Goal: Information Seeking & Learning: Learn about a topic

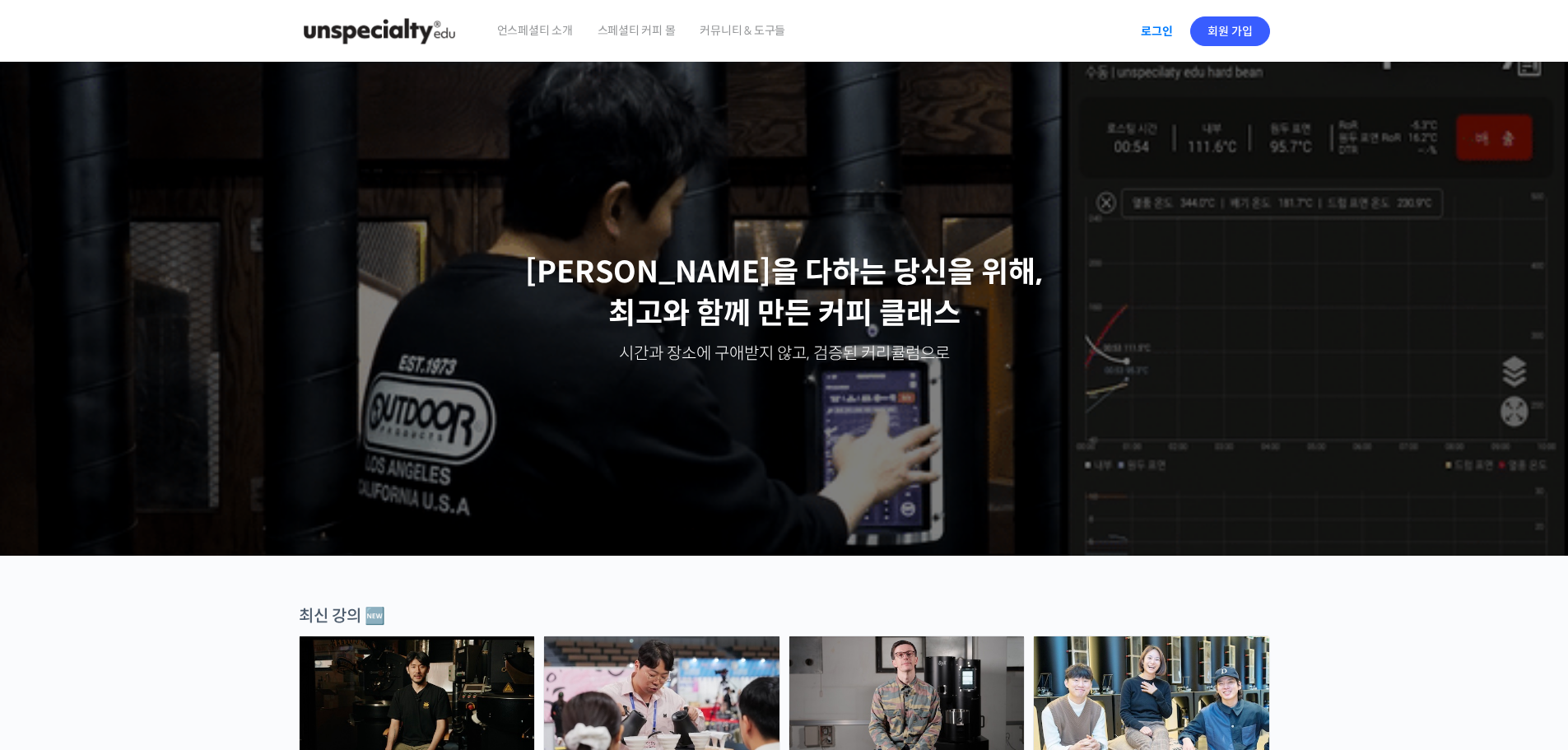
click at [1178, 29] on link "로그인" at bounding box center [1156, 32] width 52 height 38
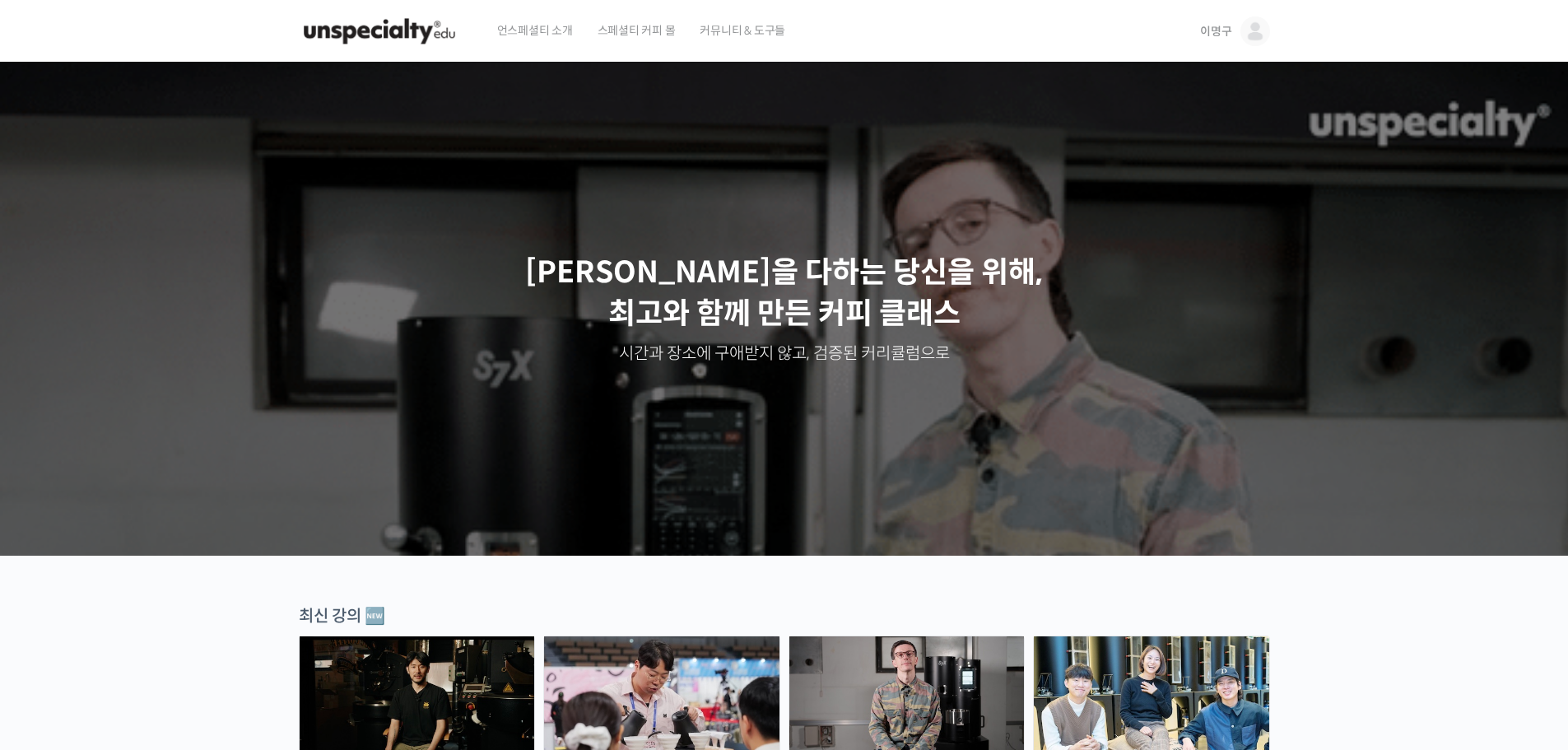
click at [1241, 32] on img at bounding box center [1255, 31] width 30 height 30
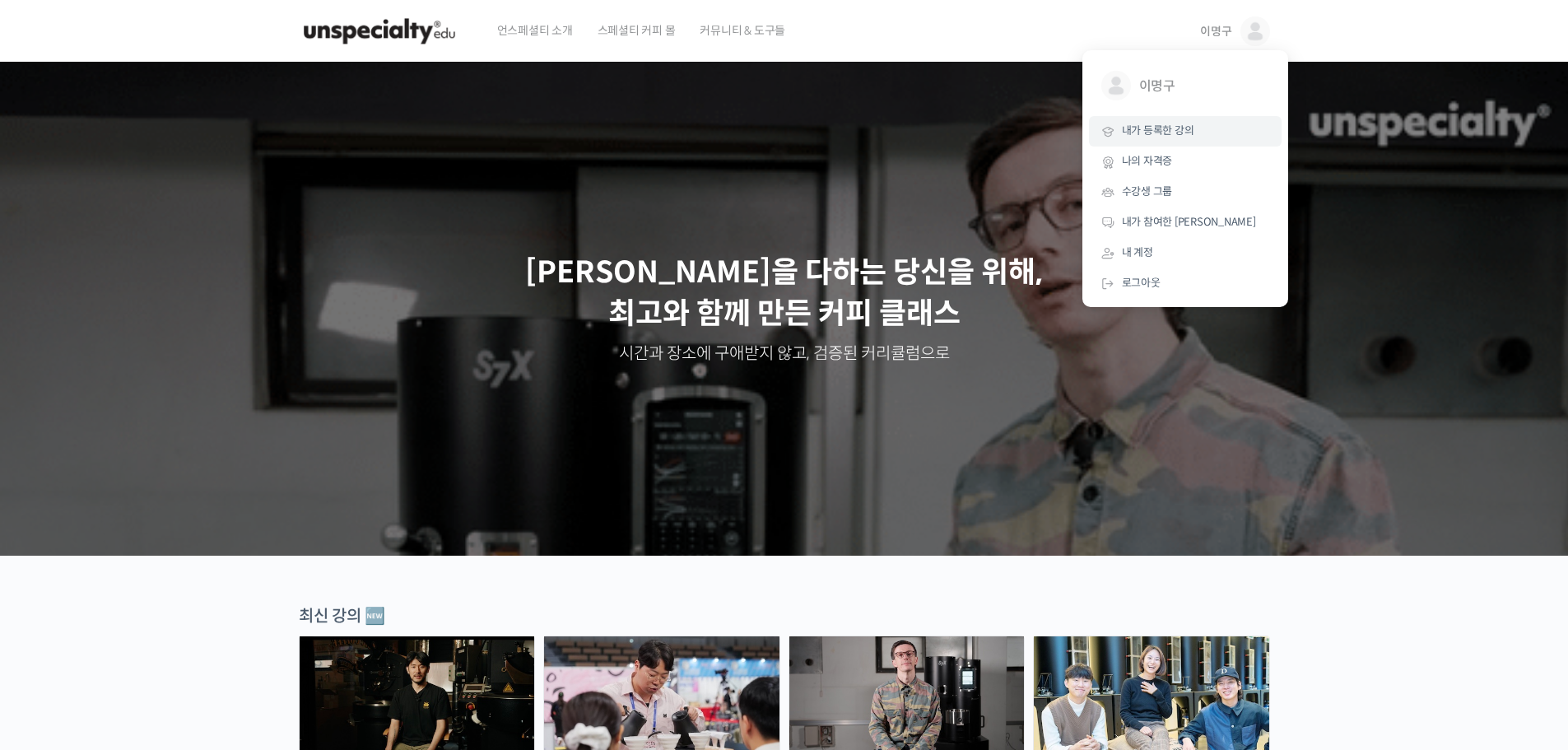
click at [1188, 138] on span "내가 등록한 강의" at bounding box center [1158, 129] width 72 height 14
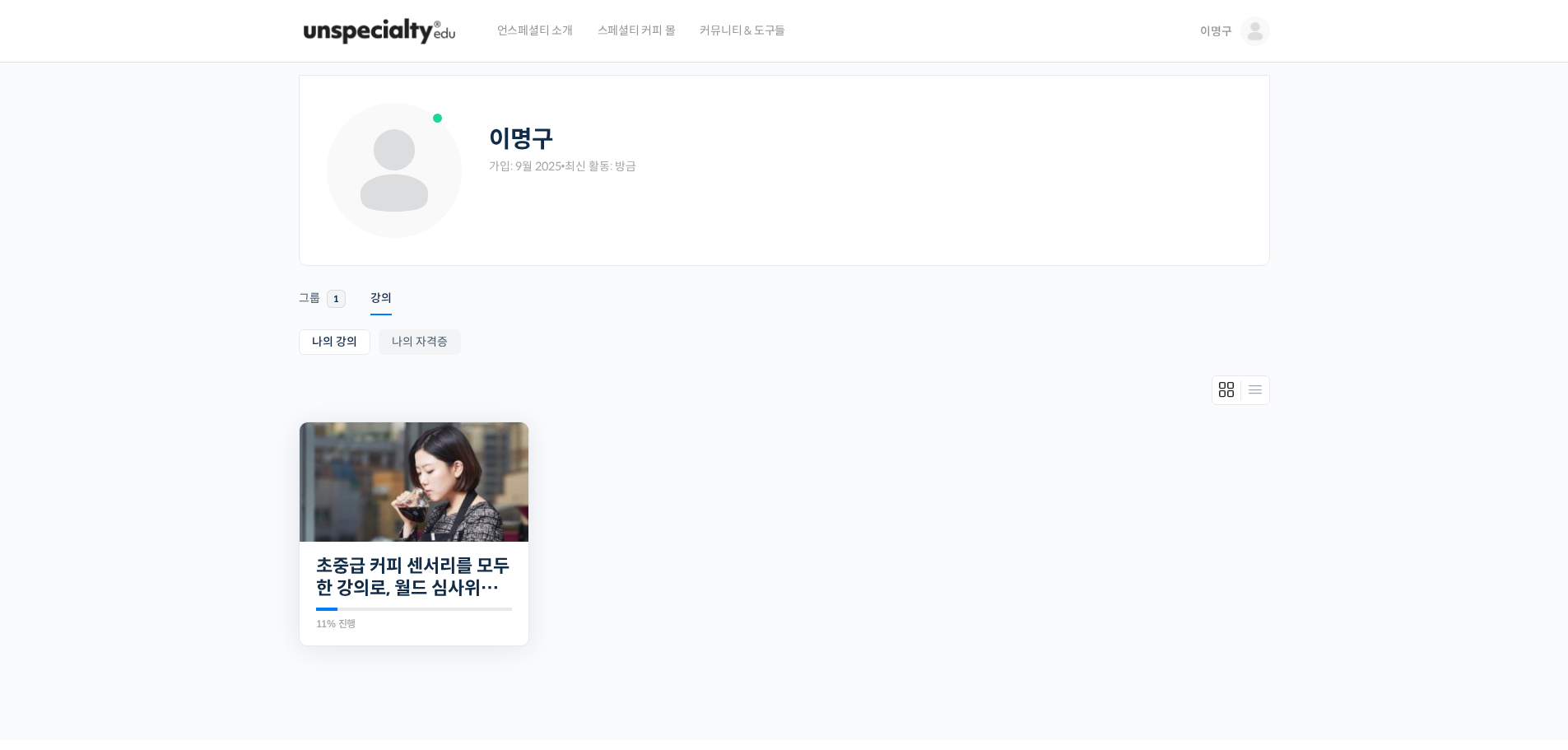
click at [483, 508] on img at bounding box center [413, 482] width 229 height 119
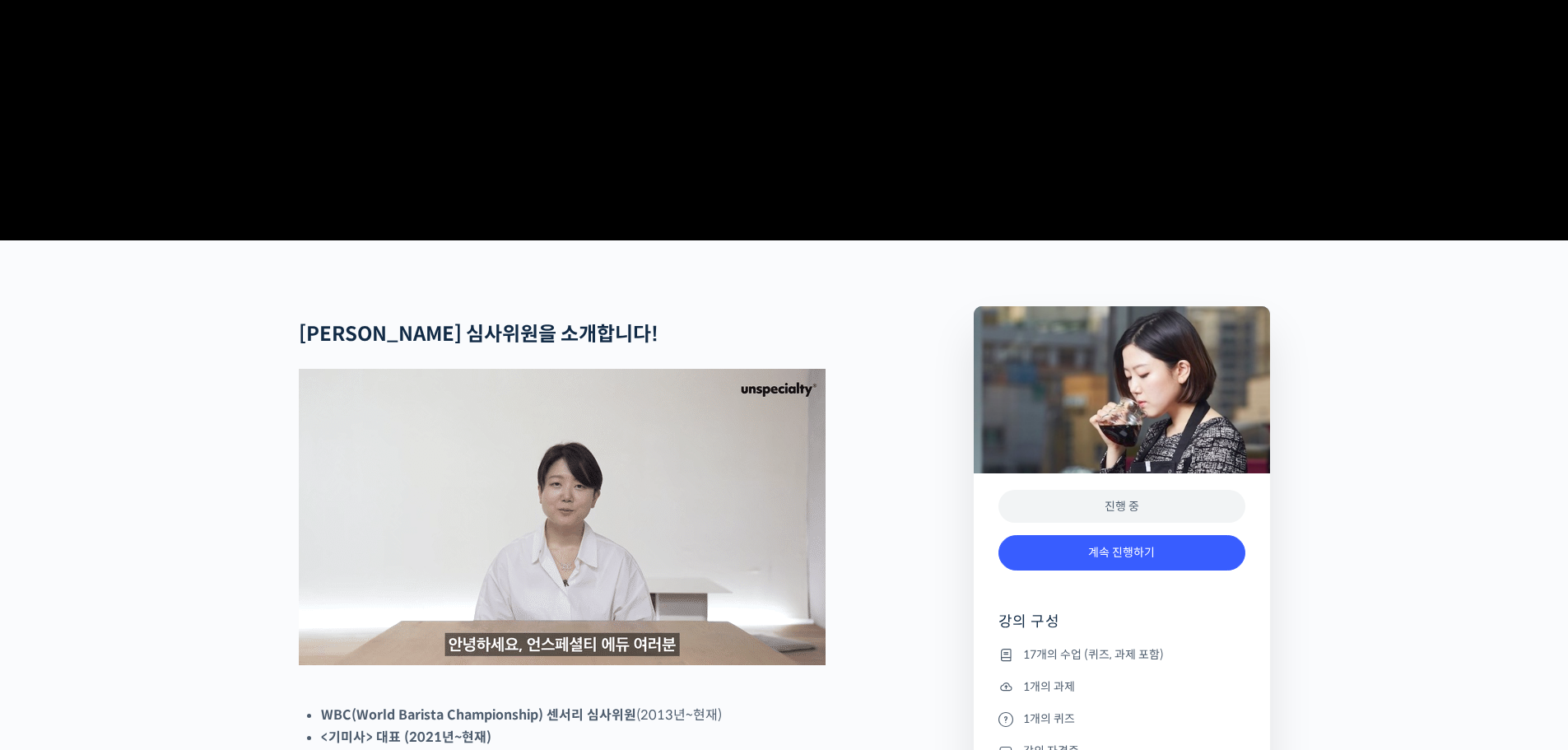
scroll to position [412, 0]
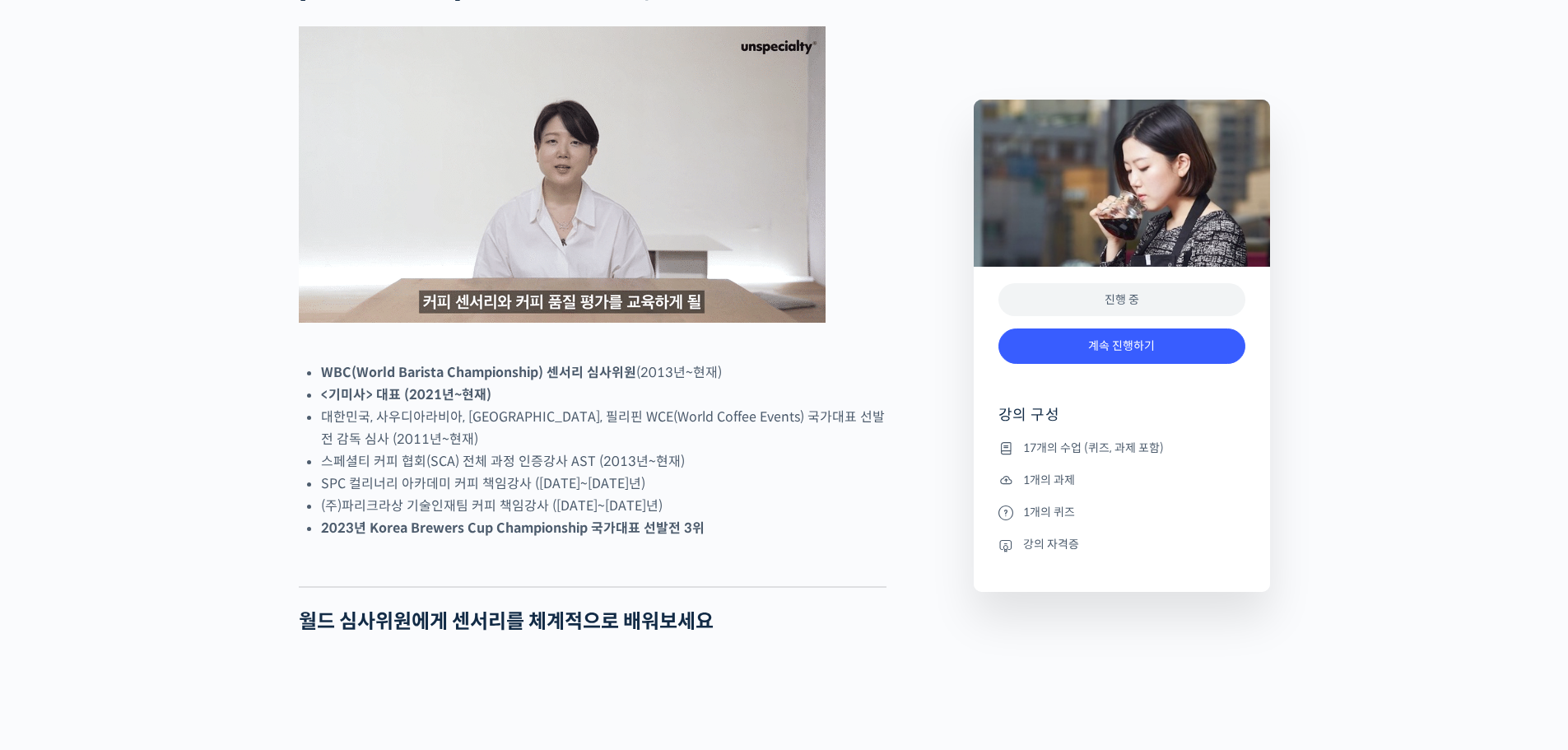
scroll to position [741, 0]
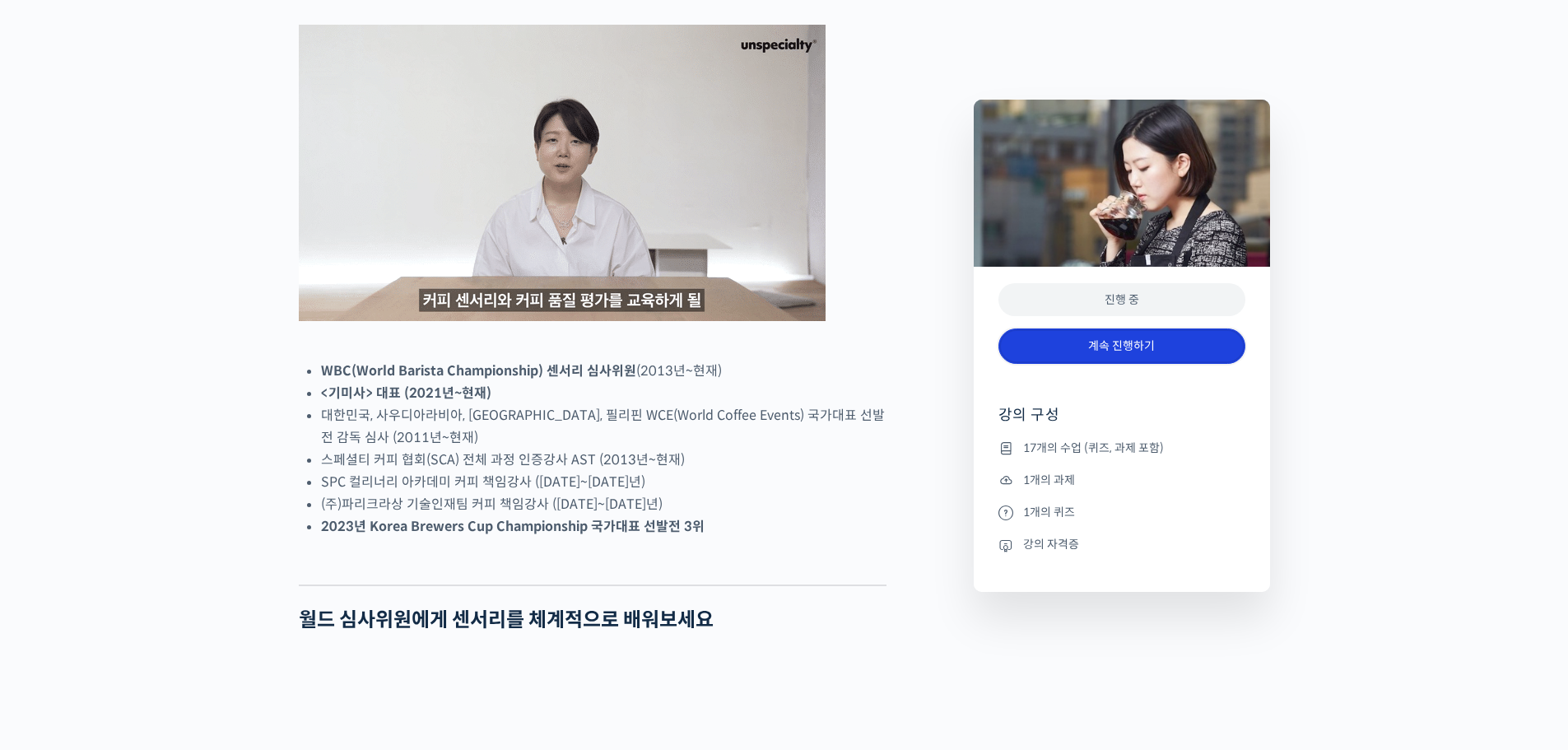
click at [1079, 349] on link "계속 진행하기" at bounding box center [1122, 346] width 247 height 35
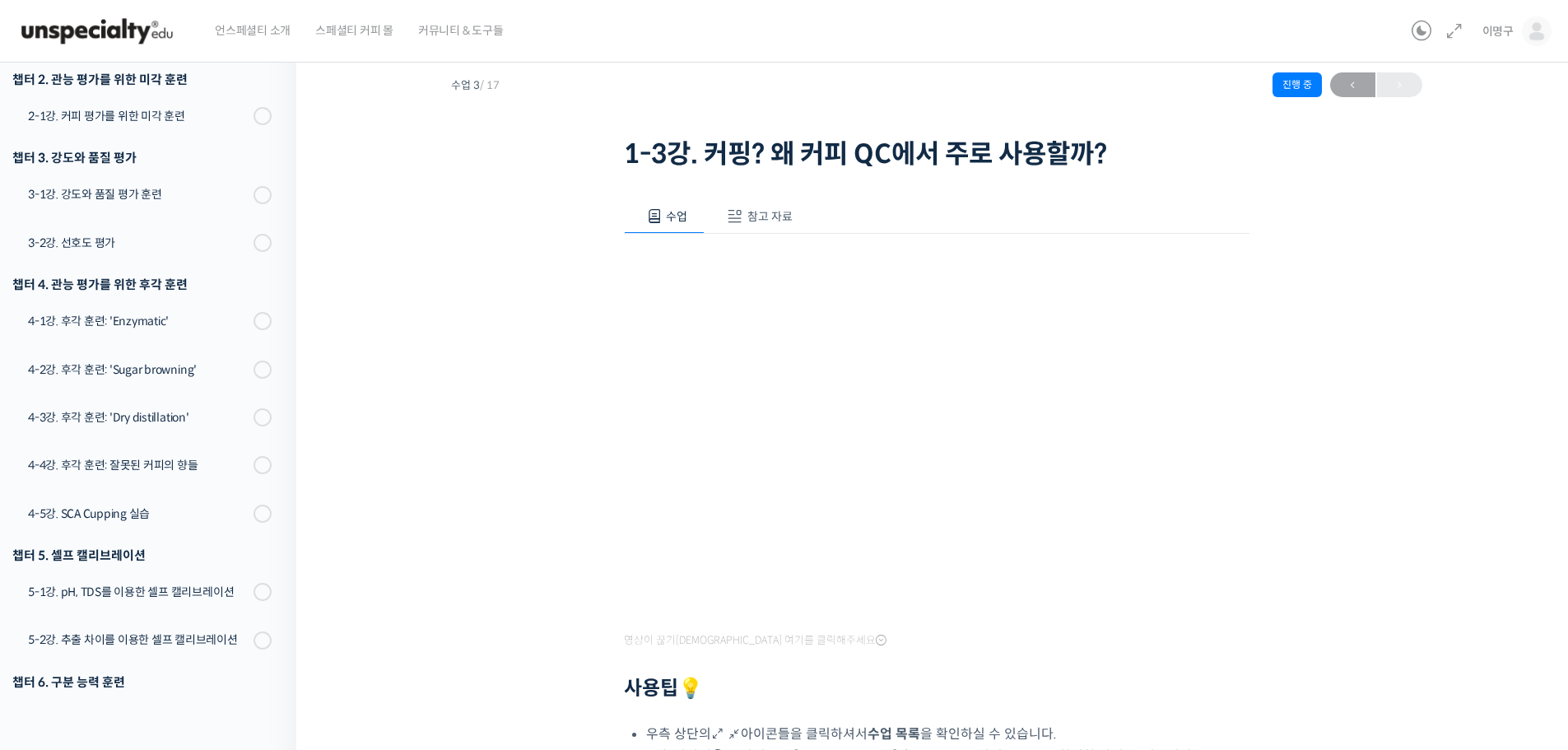
scroll to position [82, 0]
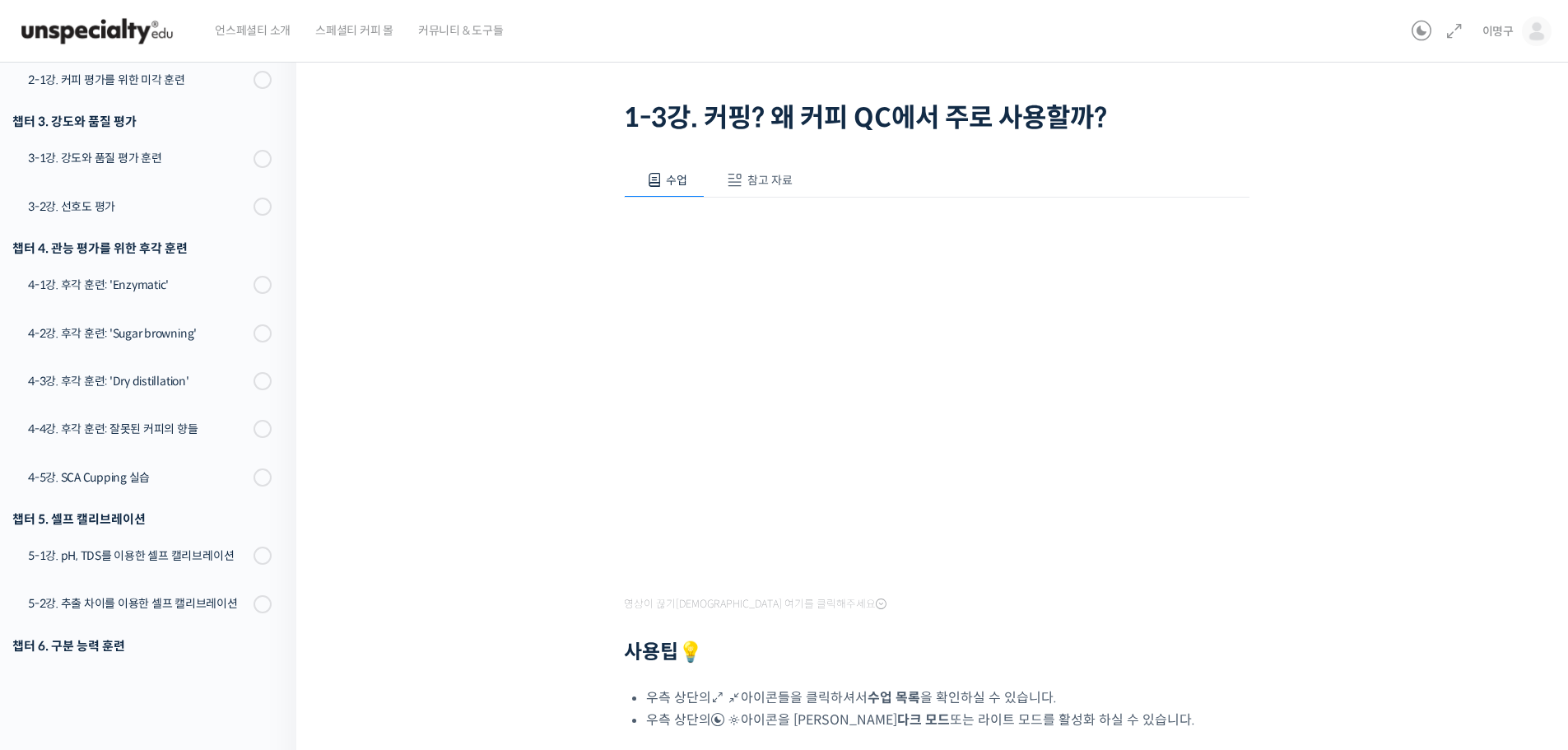
click at [871, 650] on h2 "사용팁 💡" at bounding box center [937, 652] width 626 height 24
click at [1422, 40] on span at bounding box center [1422, 33] width 20 height 17
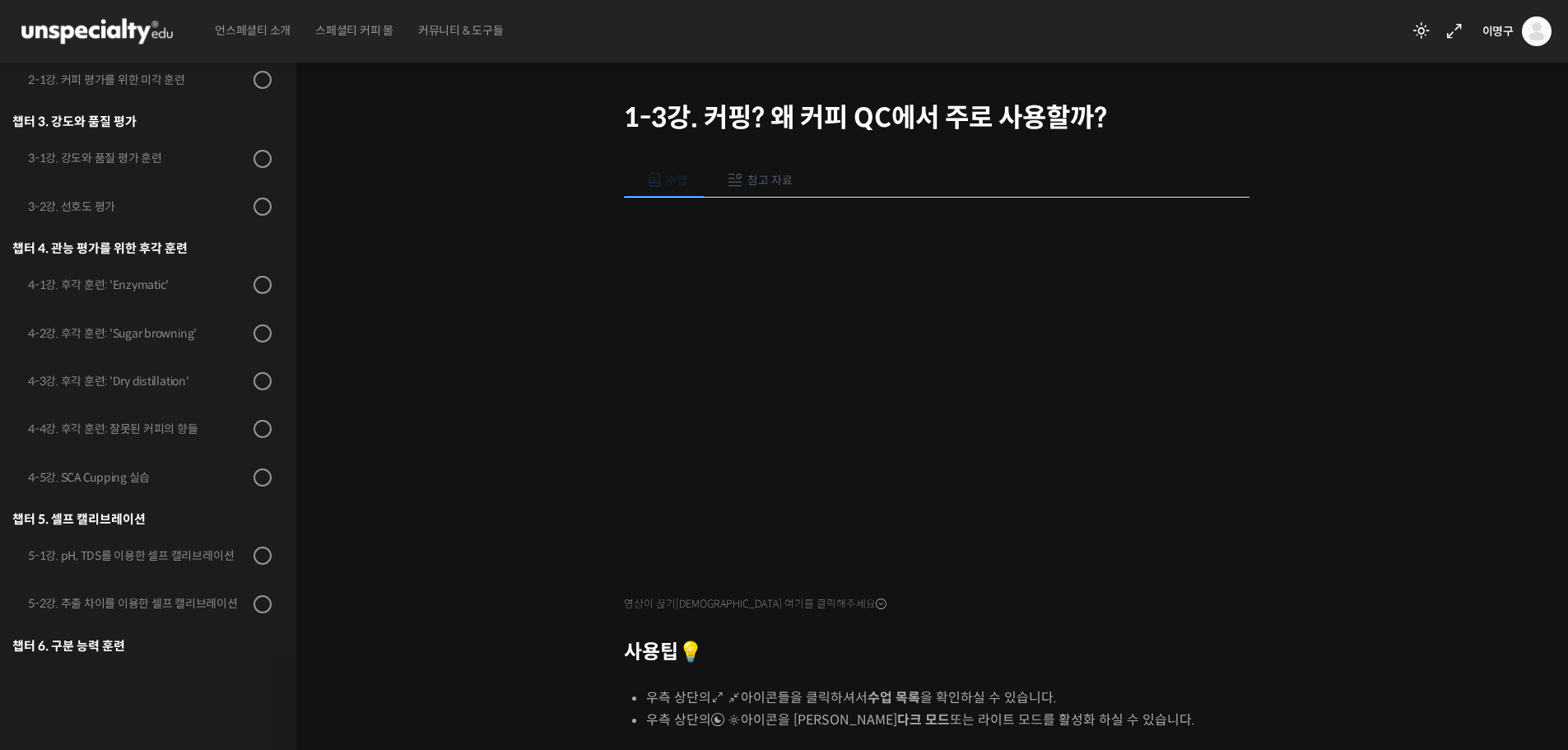
click at [535, 701] on div "초중급 커피 센서리를 모두 한 강의로, 월드 심사위원의 센서리 클래스 1-3강. 커핑? 왜 커피 QC에서 주로 사용할까? 진행 중 수업 3 /…" at bounding box center [936, 498] width 1116 height 1012
click at [1099, 682] on div "영상이 끊기[DEMOGRAPHIC_DATA] 여기를 클릭해주세요 사용팁 💡 우측 상단의 아이콘들을 클릭하셔서 수업 목록 을 확인하실 수 있습니…" at bounding box center [937, 533] width 626 height 671
click at [489, 666] on div "초중급 커피 센서리를 모두 한 강의로, 월드 심사위원의 센서리 클래스 1-3강. 커핑? 왜 커피 QC에서 주로 사용할까? 진행 중 수업 3 /…" at bounding box center [936, 498] width 1116 height 1012
click at [538, 663] on div "초중급 커피 센서리를 모두 한 강의로, 월드 심사위원의 센서리 클래스 1-3강. 커핑? 왜 커피 QC에서 주로 사용할까? 진행 중 수업 3 /…" at bounding box center [936, 498] width 1116 height 1012
click at [507, 660] on div "초중급 커피 센서리를 모두 한 강의로, 월드 심사위원의 센서리 클래스 1-3강. 커핑? 왜 커피 QC에서 주로 사용할까? 진행 중 수업 3 /…" at bounding box center [936, 498] width 1116 height 1012
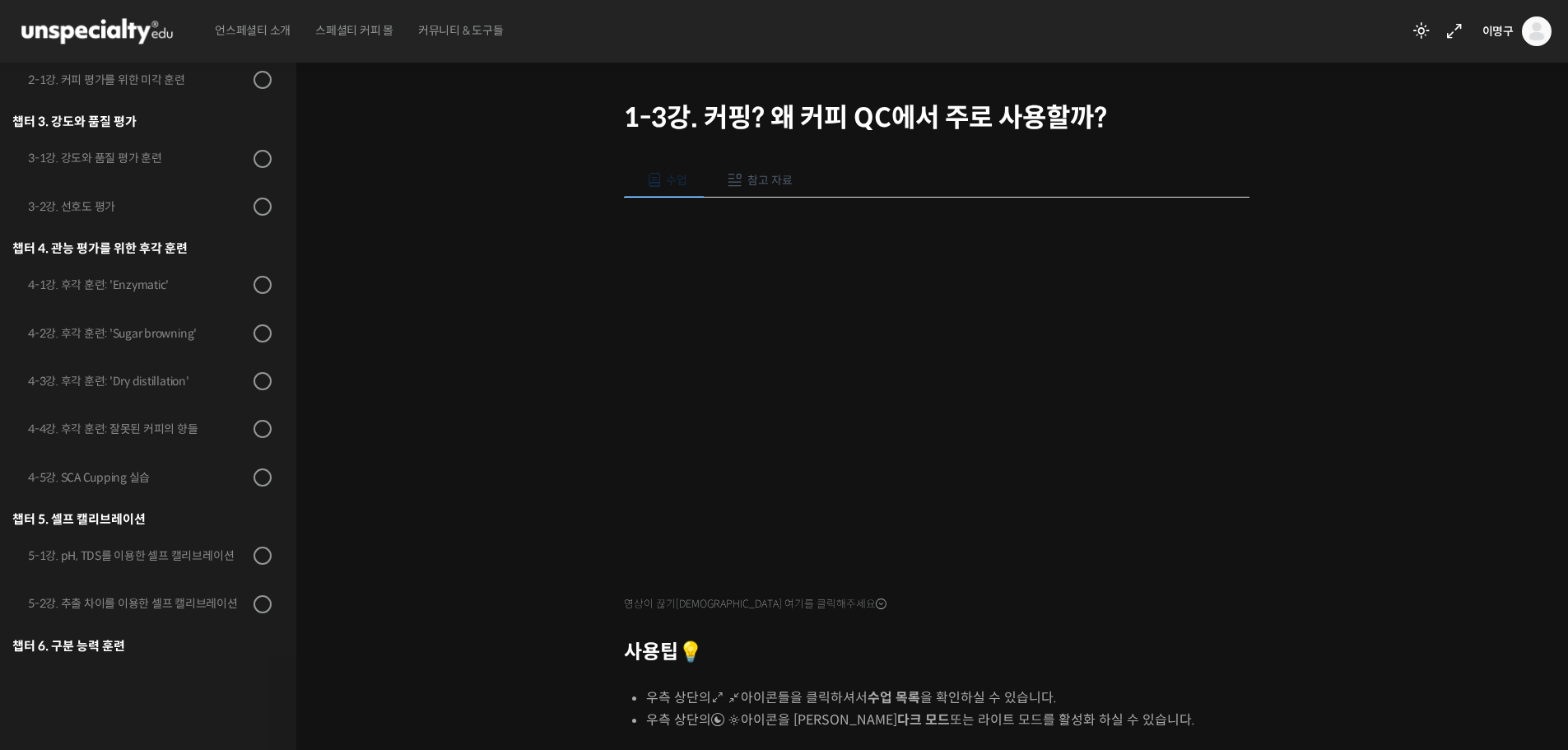
click at [969, 643] on h2 "사용팁 💡" at bounding box center [937, 652] width 626 height 24
click at [764, 187] on span "참고 자료" at bounding box center [770, 180] width 45 height 14
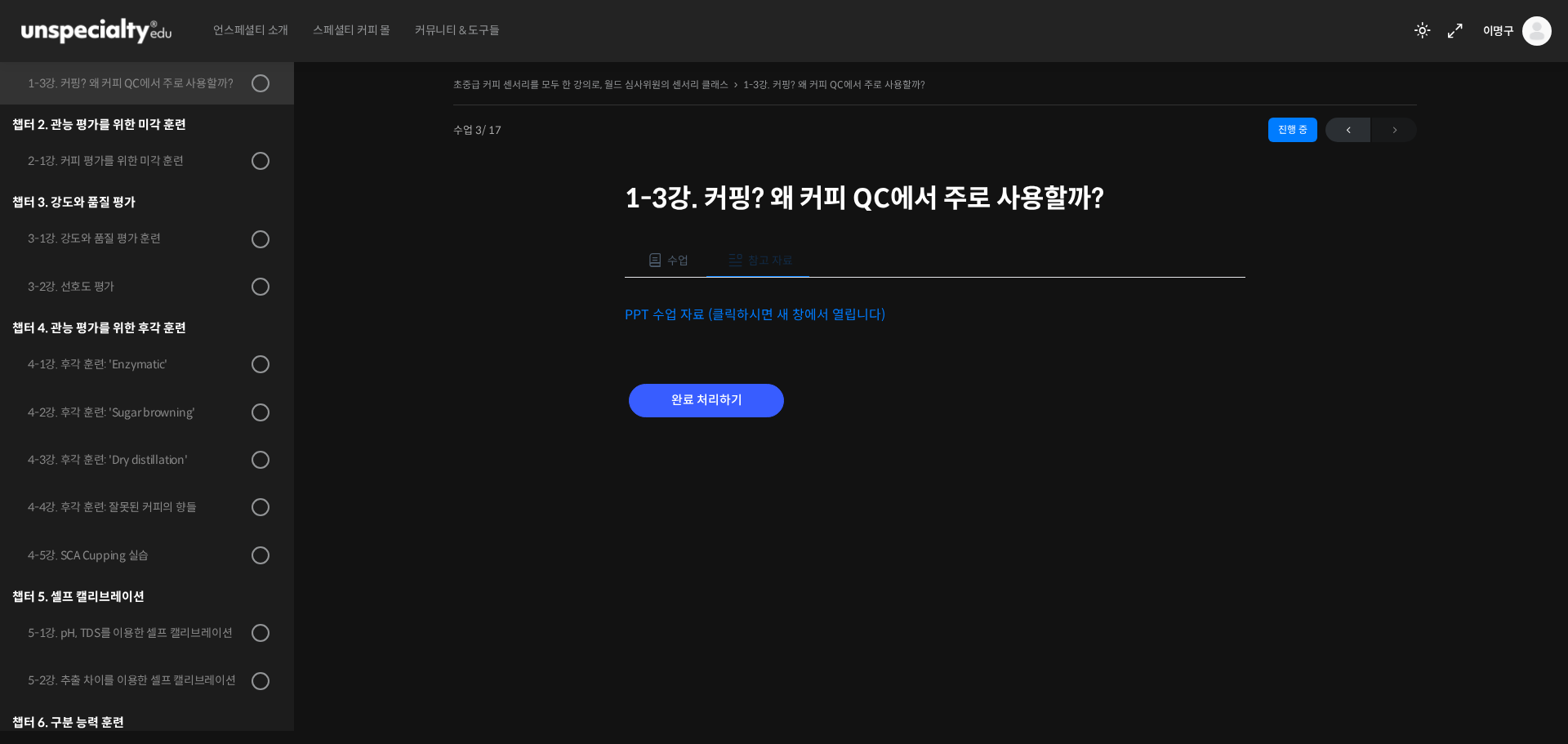
click at [701, 310] on link "PPT 수업 자료 (클릭하시면 새 창에서 열립니다)" at bounding box center [755, 314] width 260 height 17
click at [683, 258] on span "수업" at bounding box center [678, 260] width 22 height 14
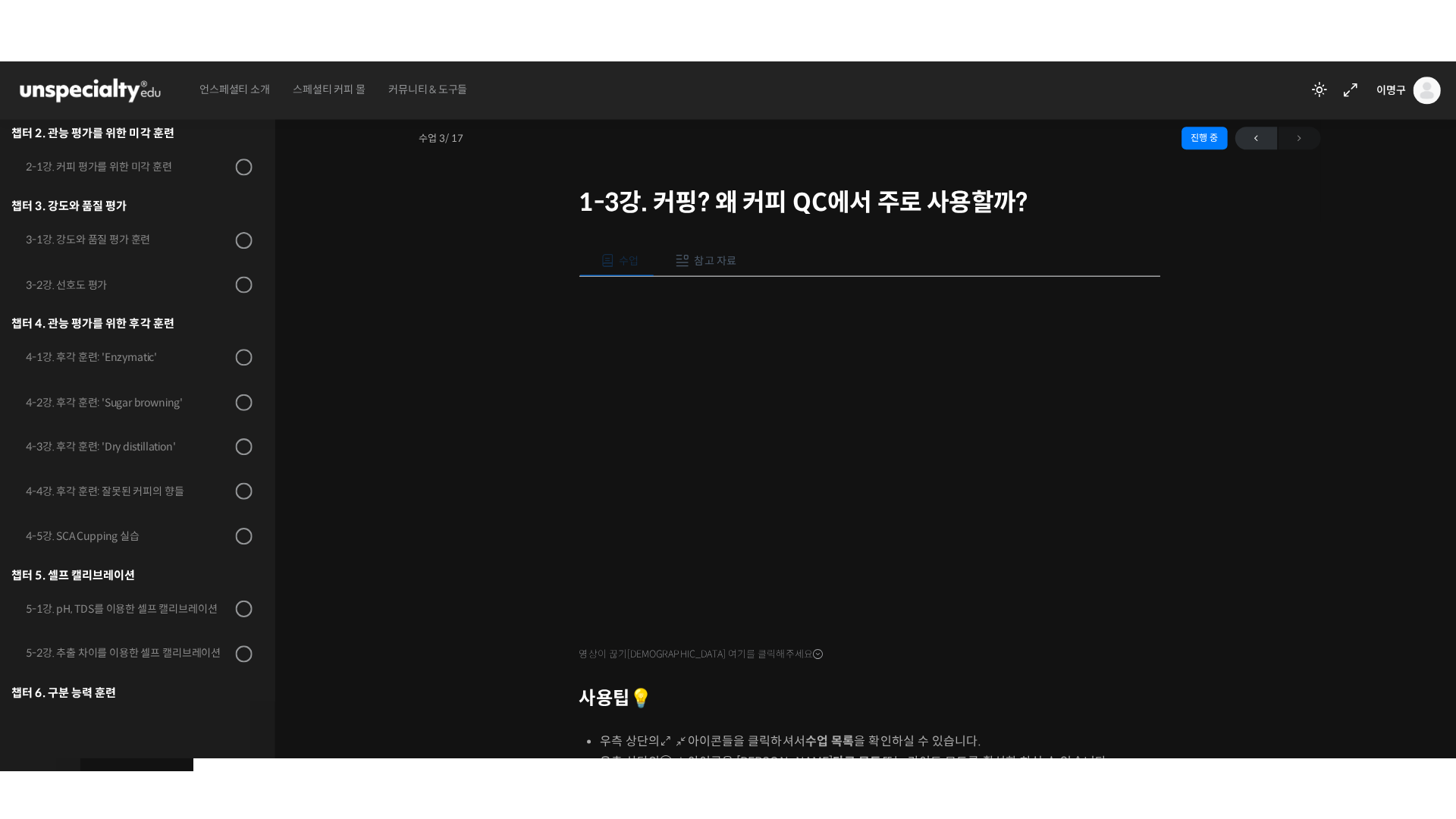
scroll to position [76, 0]
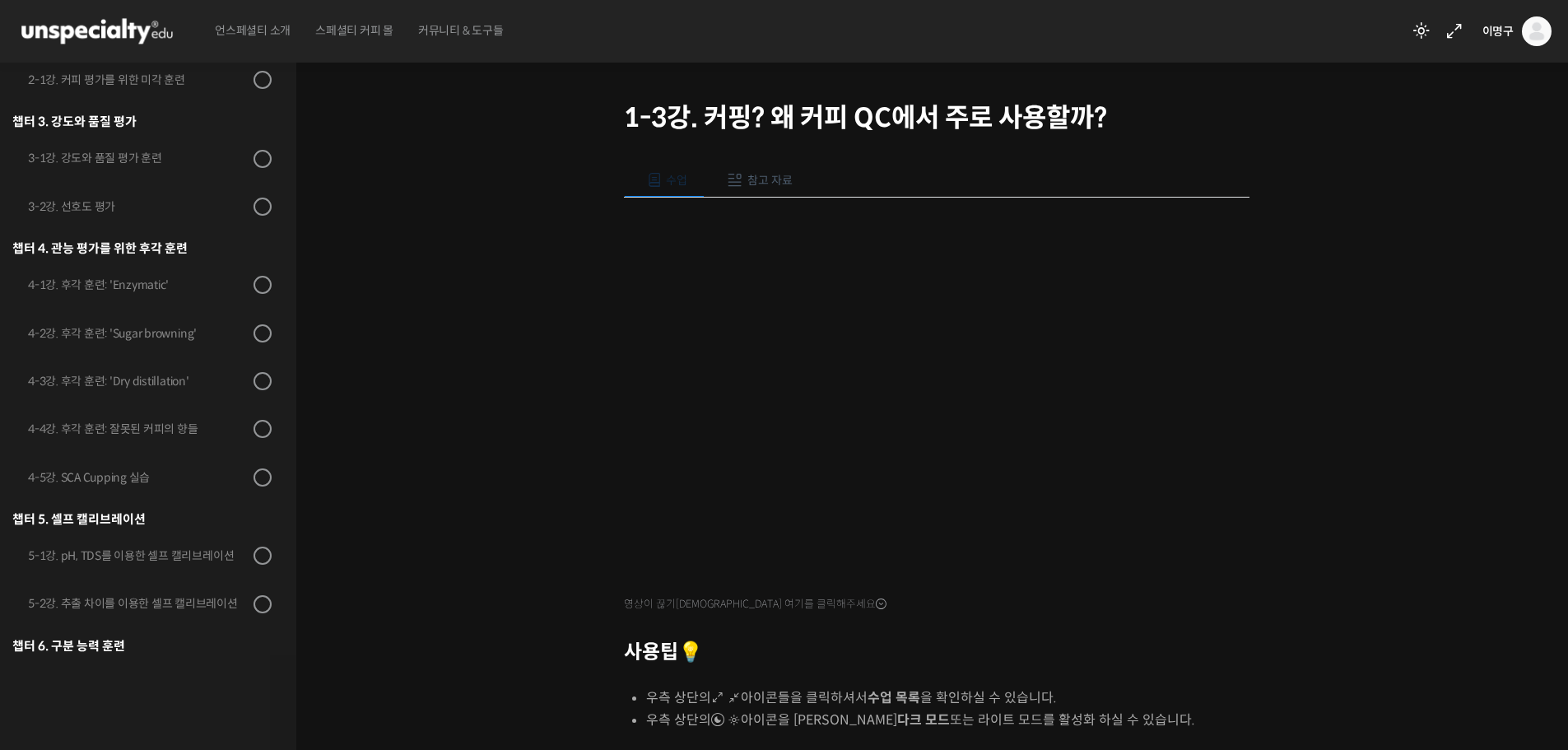
click at [1501, 747] on div "초중급 커피 센서리를 모두 한 강의로, 월드 심사위원의 센서리 클래스 1-3강. 커핑? 왜 커피 QC에서 주로 사용할까? 진행 중 수업 3 /…" at bounding box center [936, 502] width 1280 height 1070
click at [1105, 657] on h2 "사용팁 💡" at bounding box center [937, 652] width 626 height 24
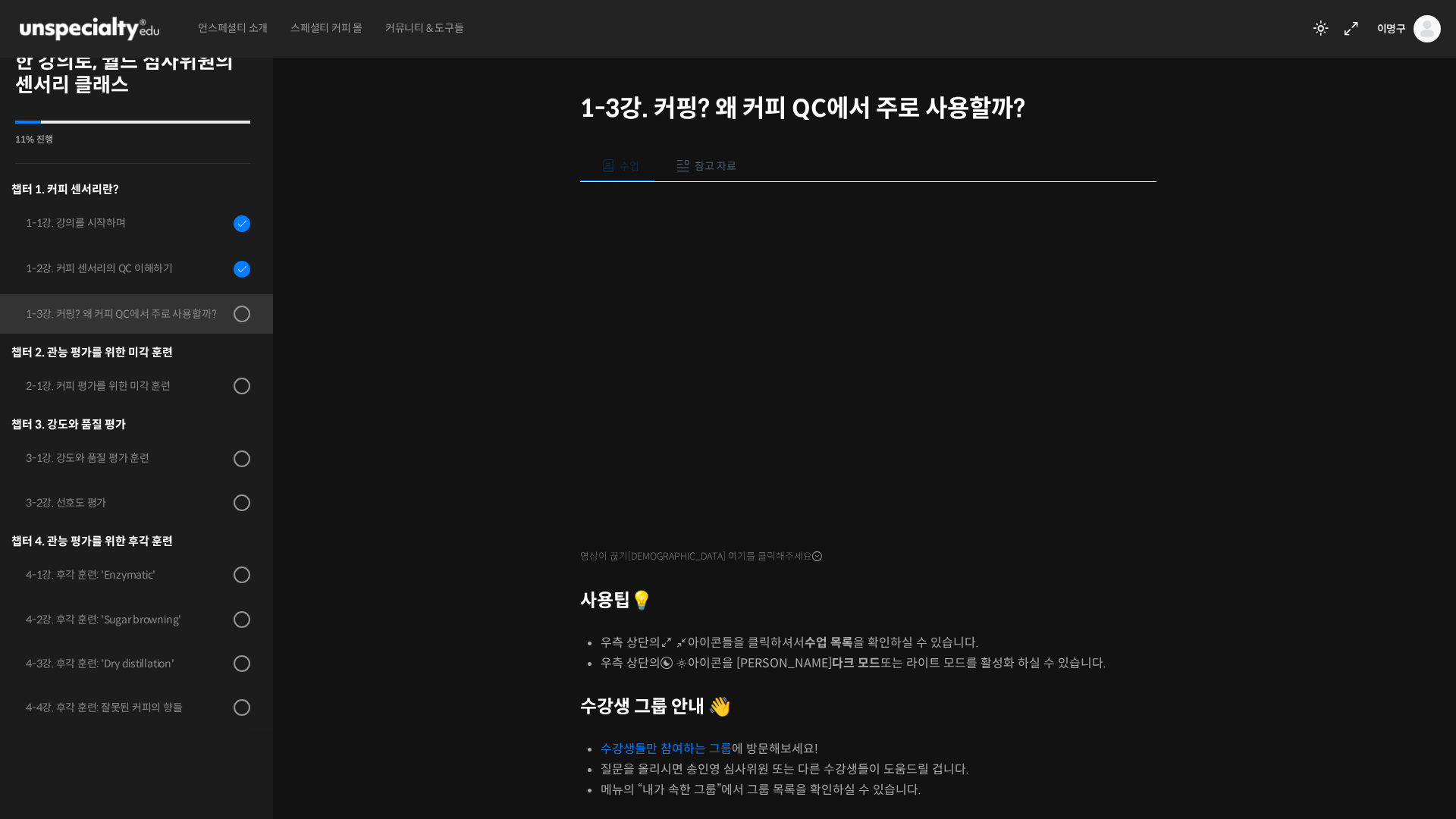
scroll to position [312, 0]
